Goal: Information Seeking & Learning: Learn about a topic

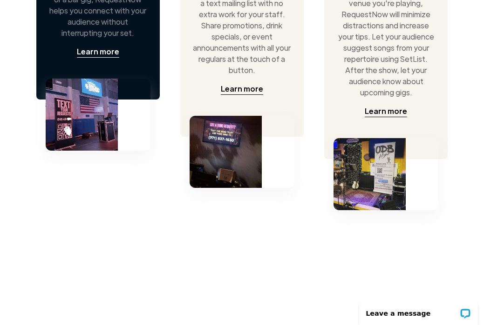
scroll to position [787, 0]
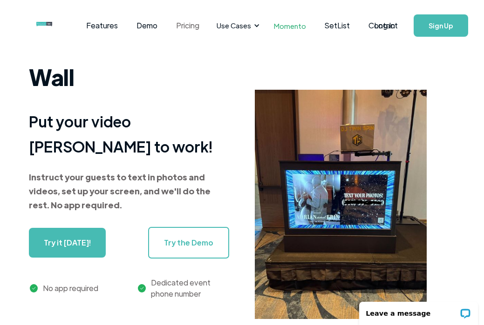
click at [188, 25] on link "Pricing" at bounding box center [188, 25] width 42 height 29
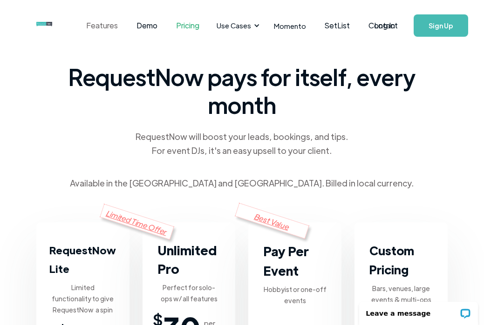
click at [106, 25] on link "Features" at bounding box center [102, 25] width 50 height 29
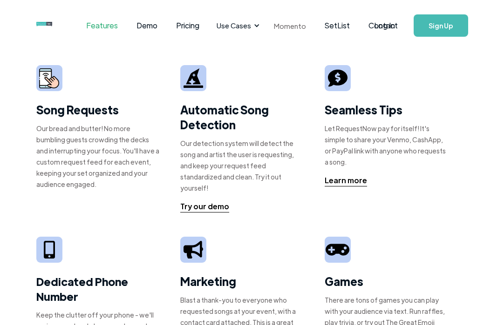
click at [279, 27] on link "Momento" at bounding box center [289, 25] width 51 height 27
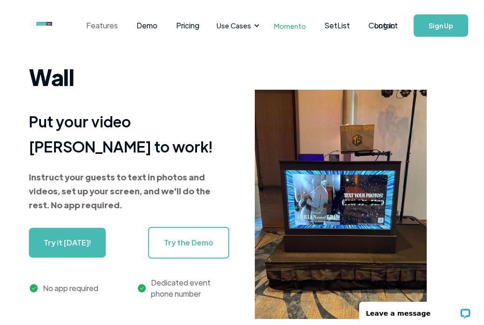
click at [105, 27] on link "Features" at bounding box center [102, 25] width 50 height 29
